Goal: Information Seeking & Learning: Learn about a topic

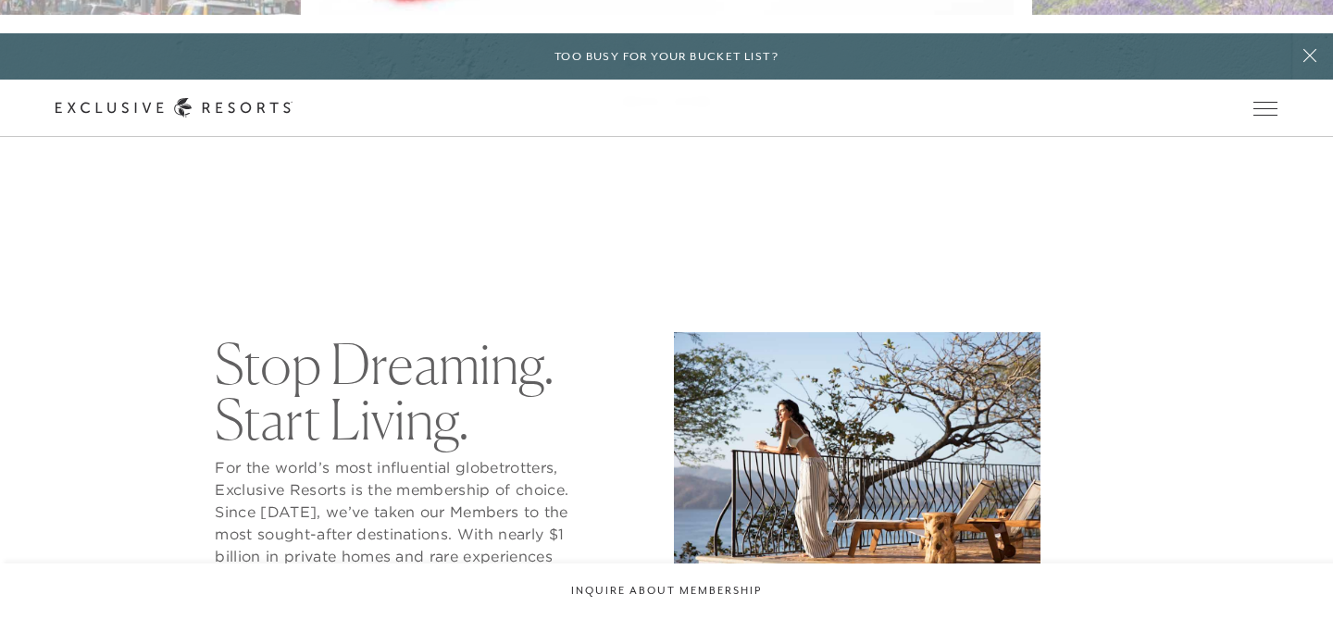
scroll to position [1457, 0]
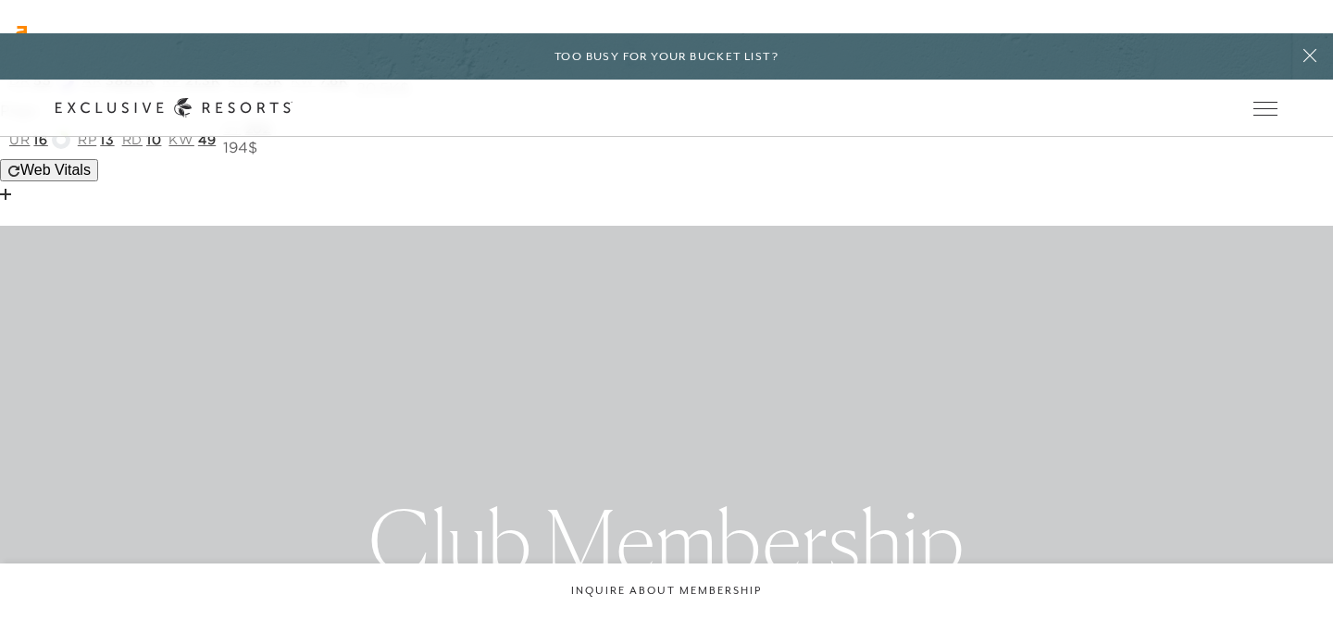
scroll to position [6, 0]
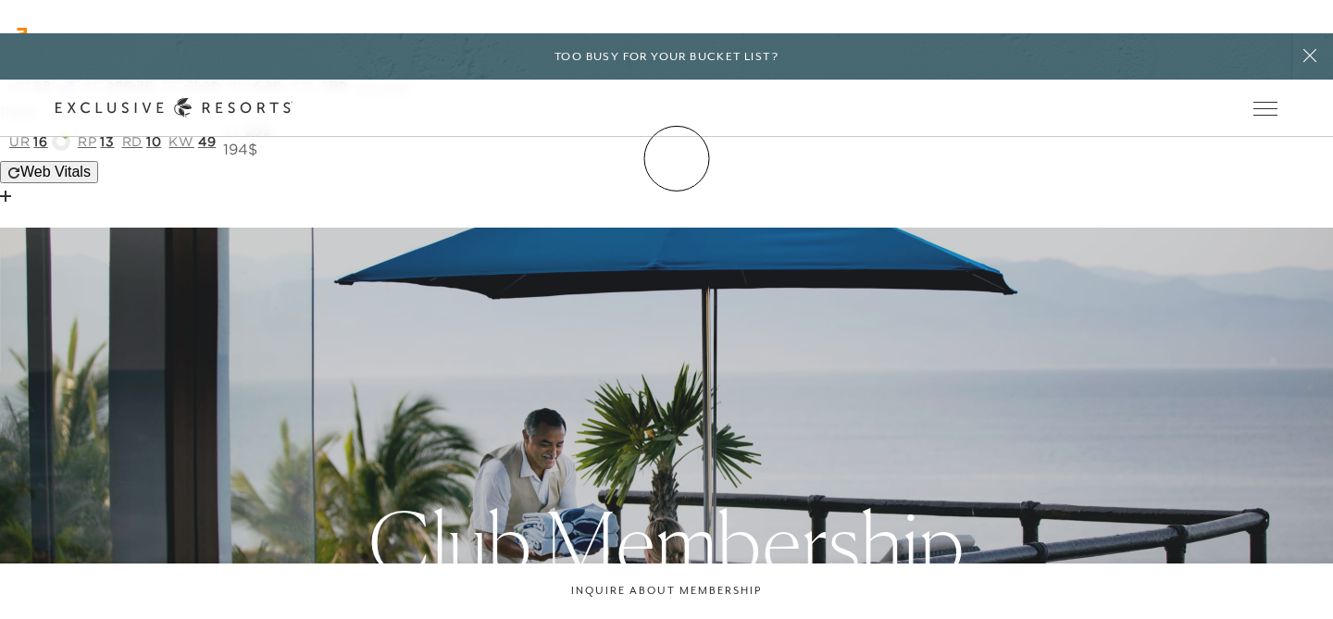
click at [0, 0] on link "Membership" at bounding box center [0, 0] width 0 height 0
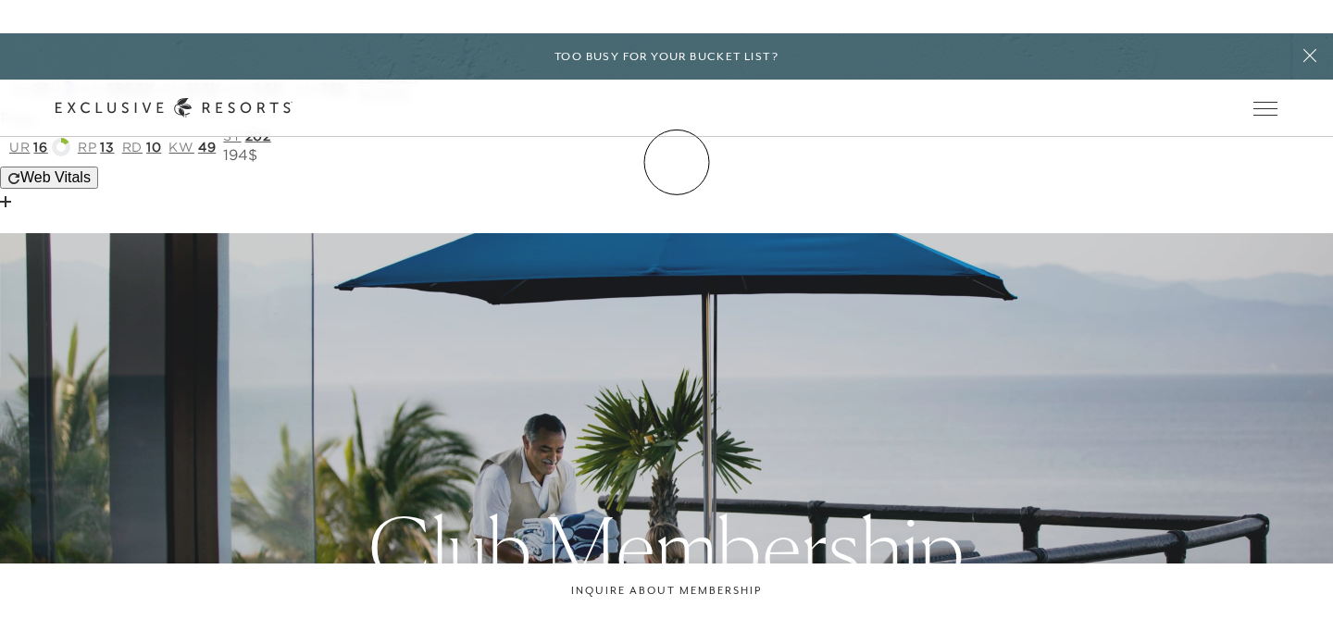
click at [0, 0] on link "Membership" at bounding box center [0, 0] width 0 height 0
click at [0, 0] on link "Inquire now" at bounding box center [0, 0] width 0 height 0
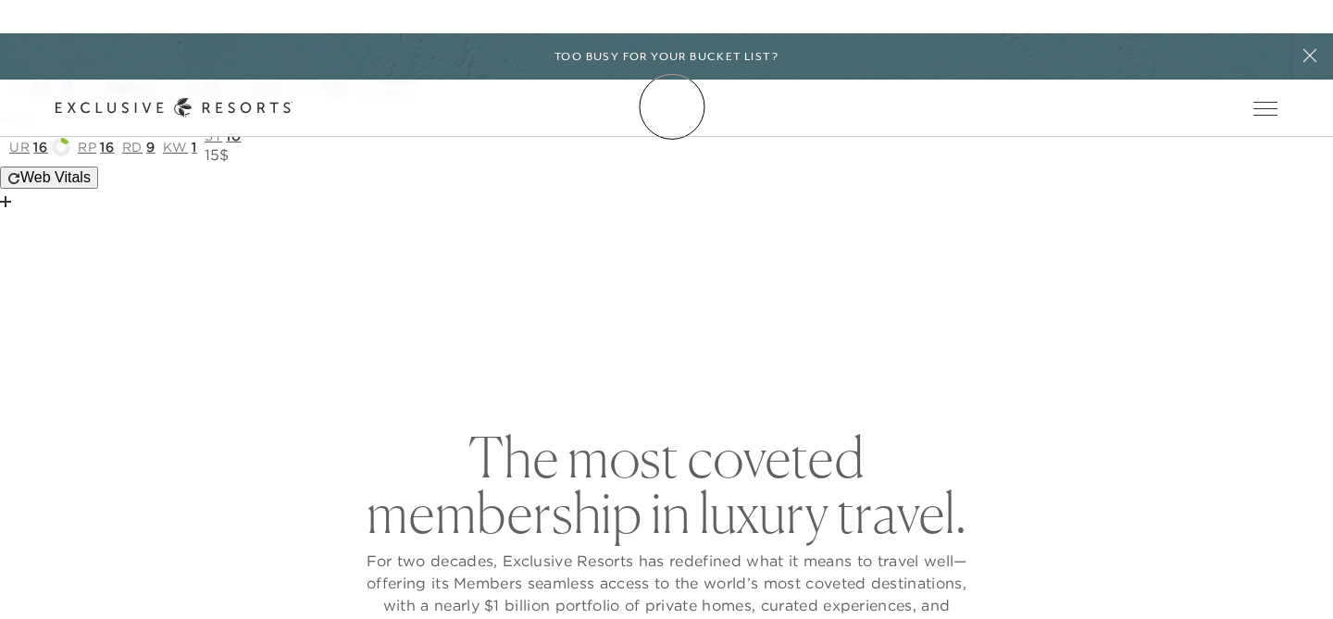
click at [292, 106] on icon at bounding box center [174, 107] width 237 height 19
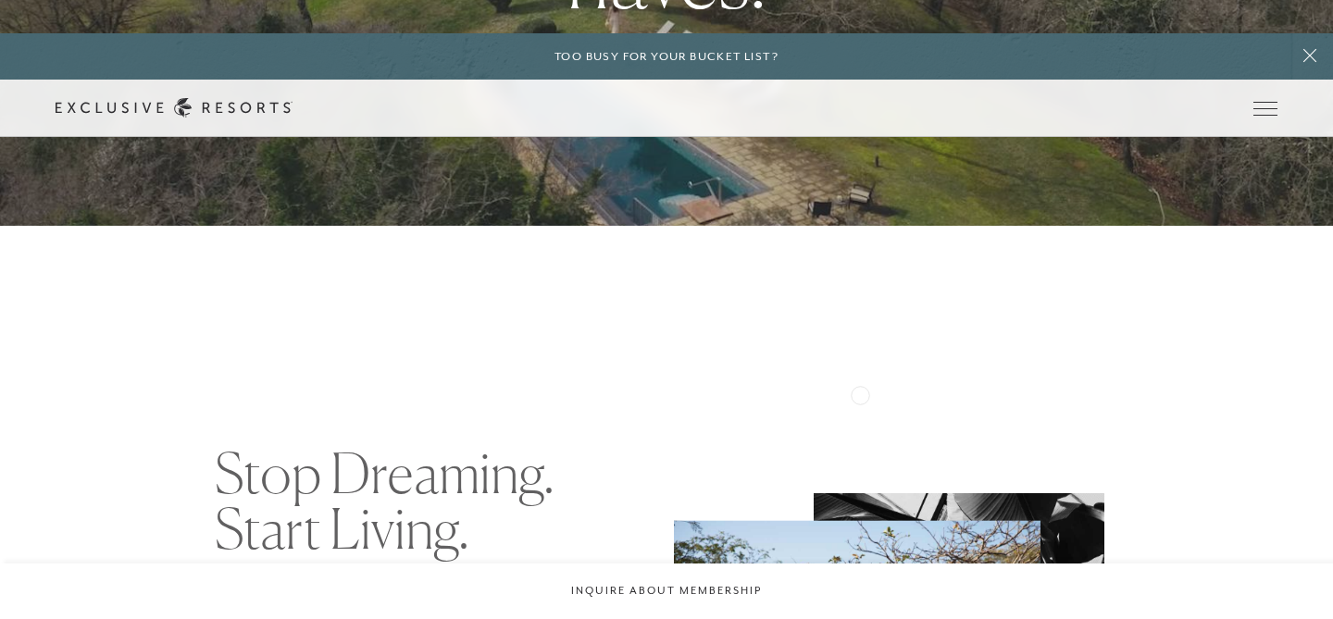
scroll to position [628, 0]
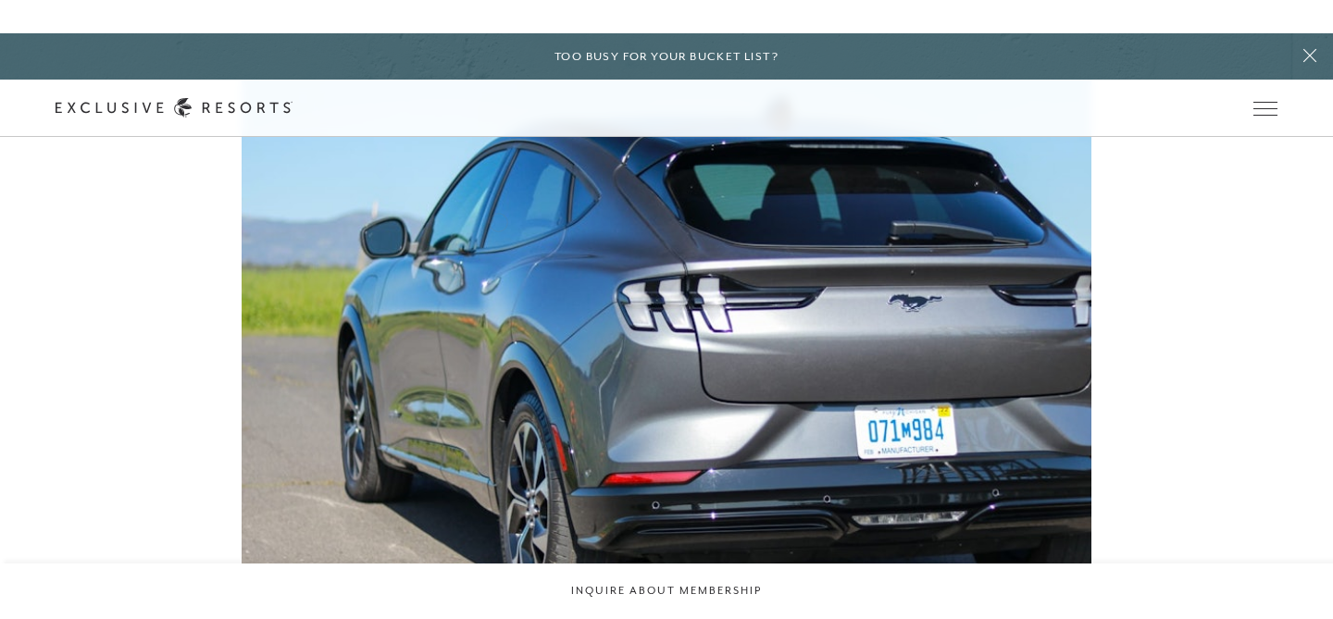
scroll to position [5935, 0]
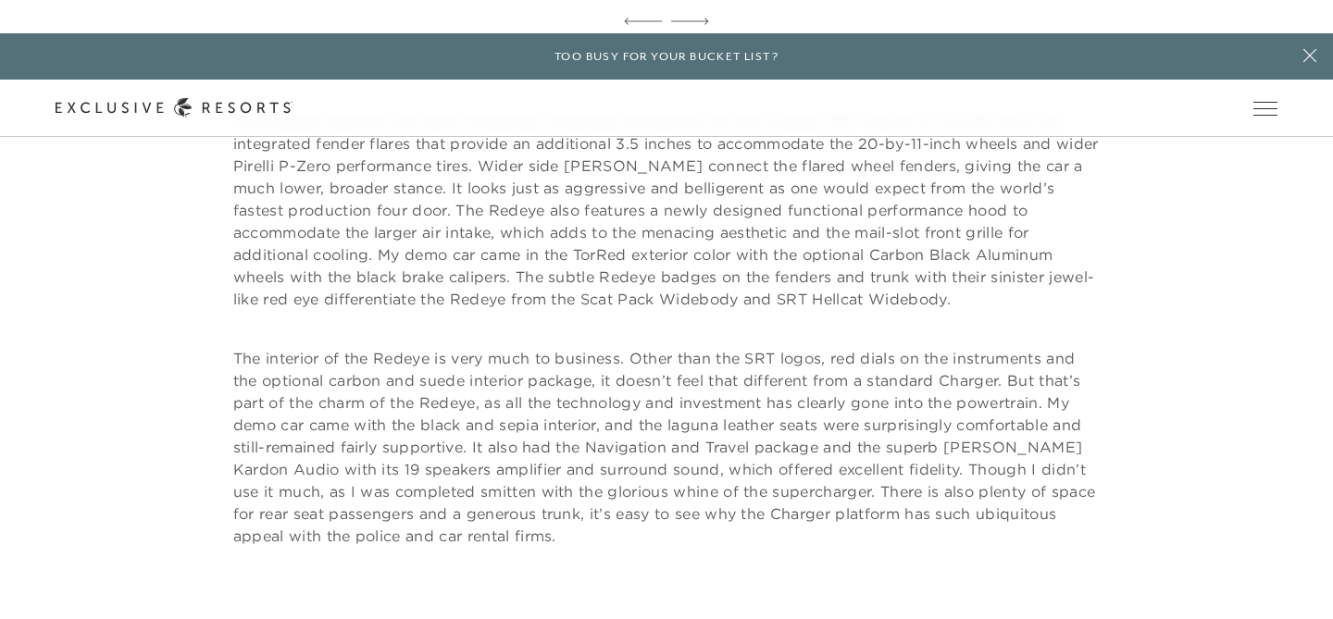
scroll to position [2510, 0]
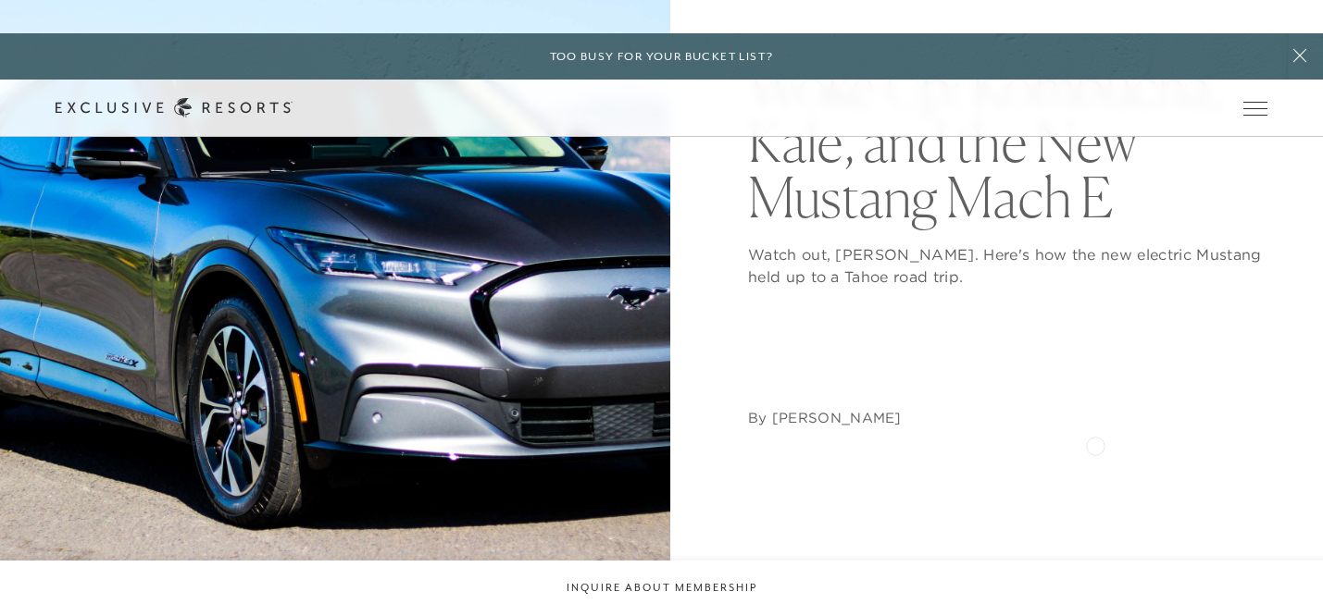
scroll to position [533, 0]
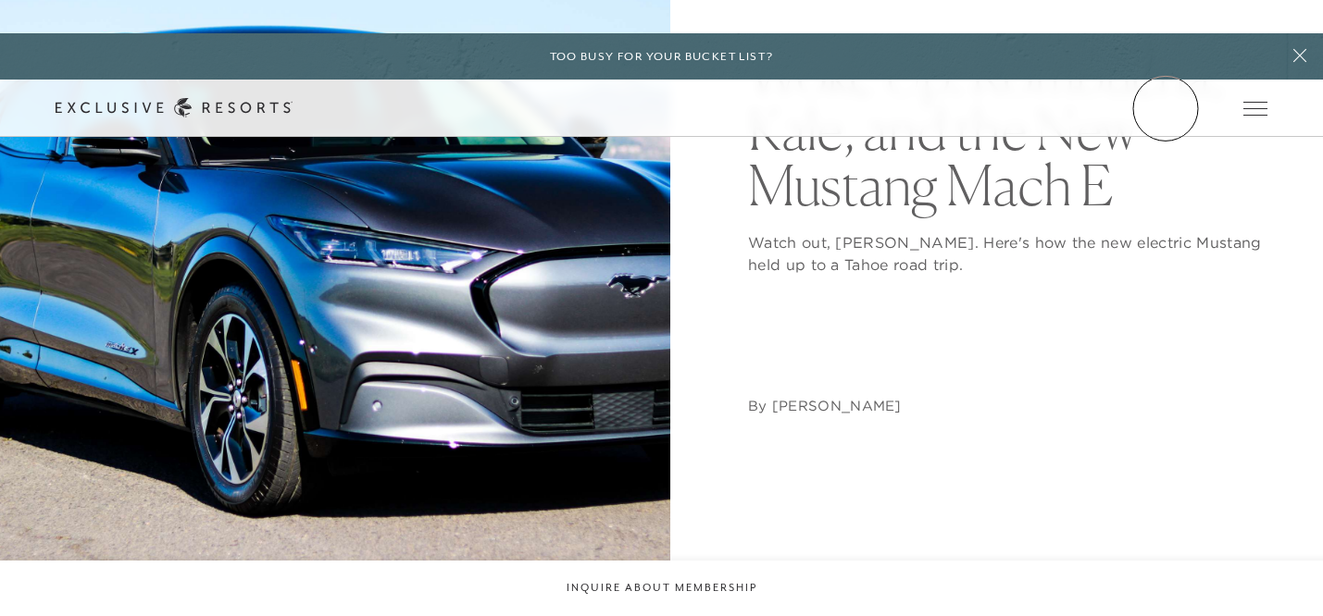
click at [0, 0] on link "Member Login" at bounding box center [0, 0] width 0 height 0
